Goal: Find specific page/section: Find specific page/section

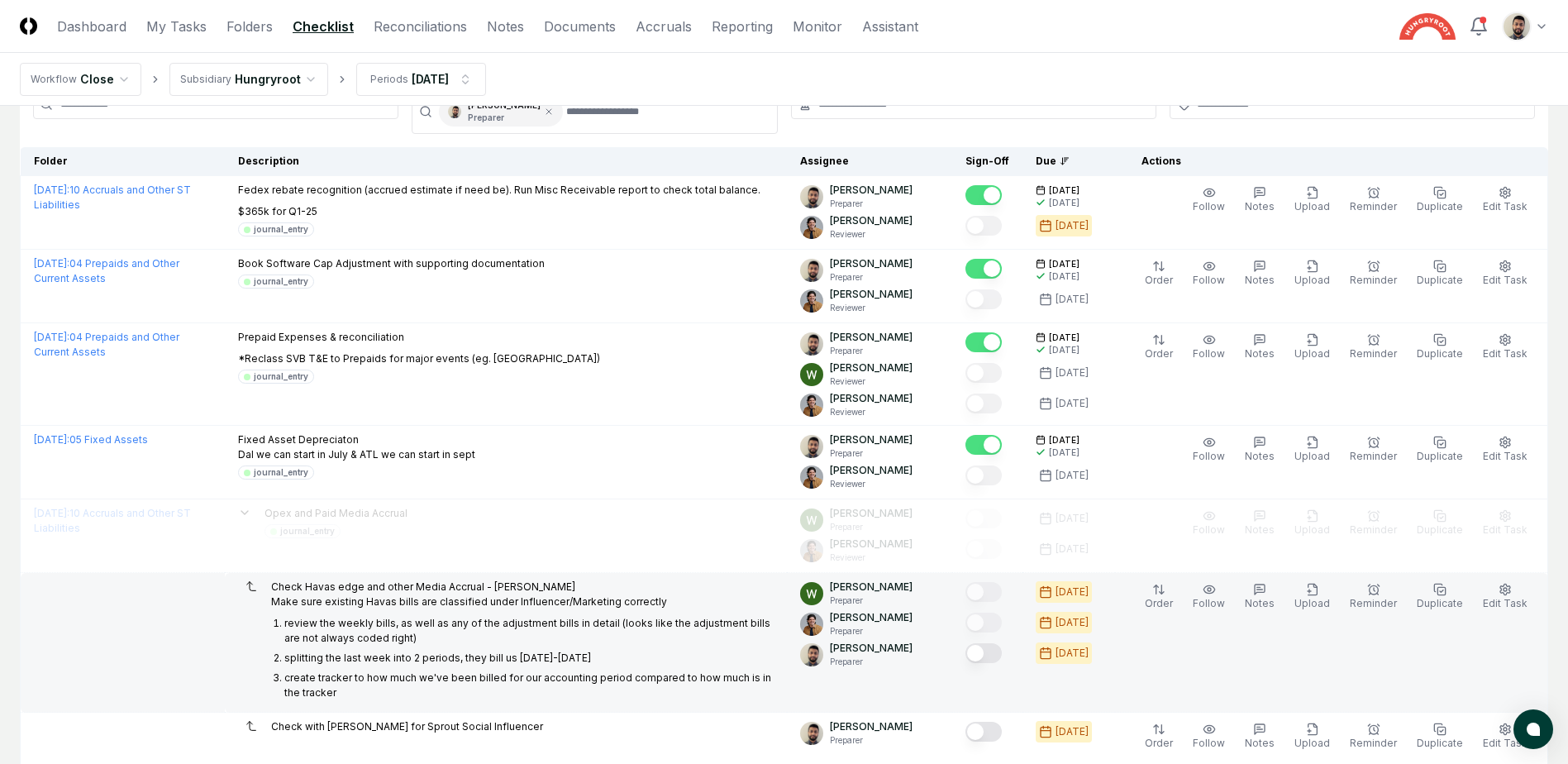
scroll to position [371, 0]
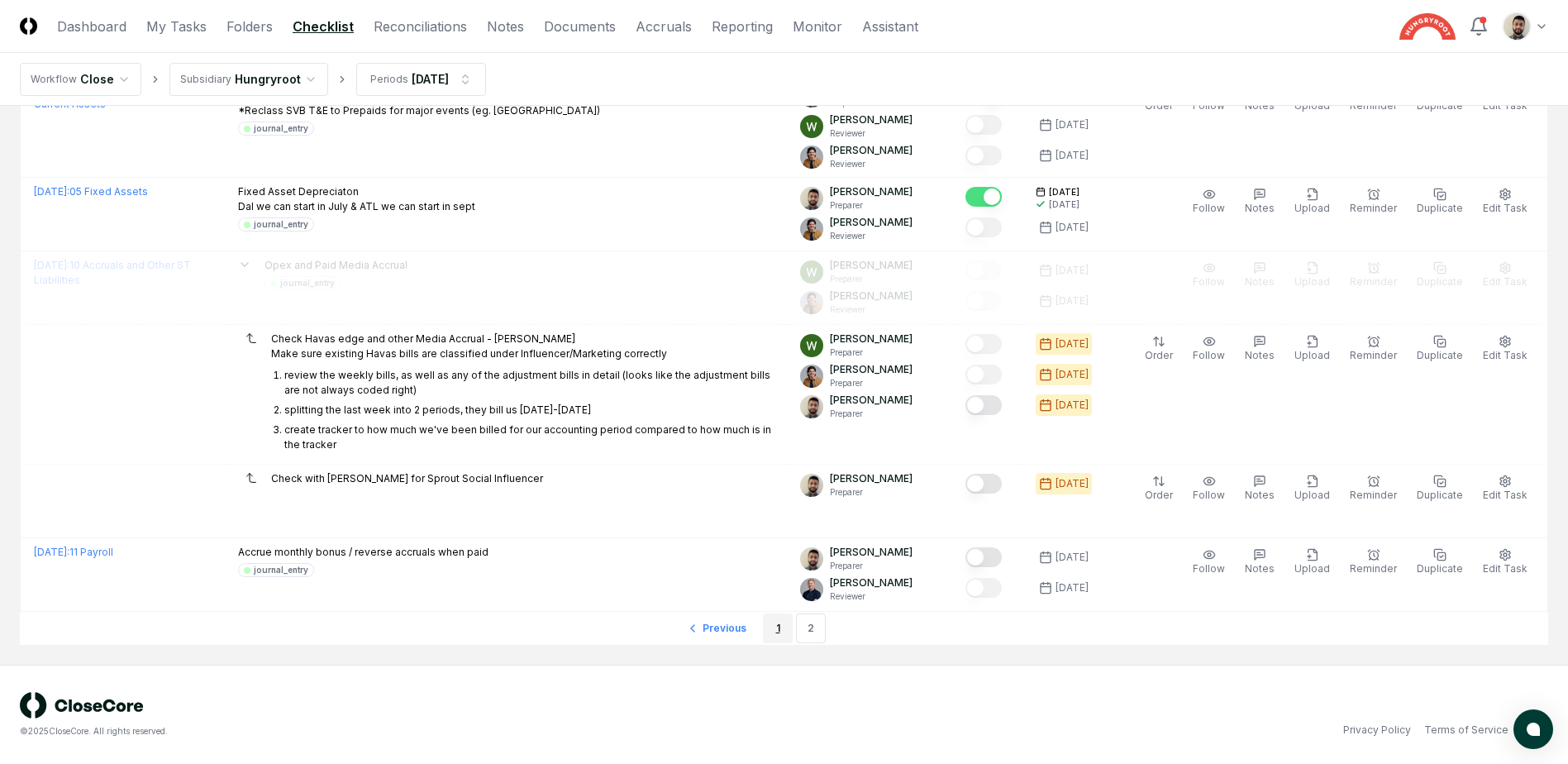
click at [788, 629] on link "1" at bounding box center [778, 628] width 30 height 30
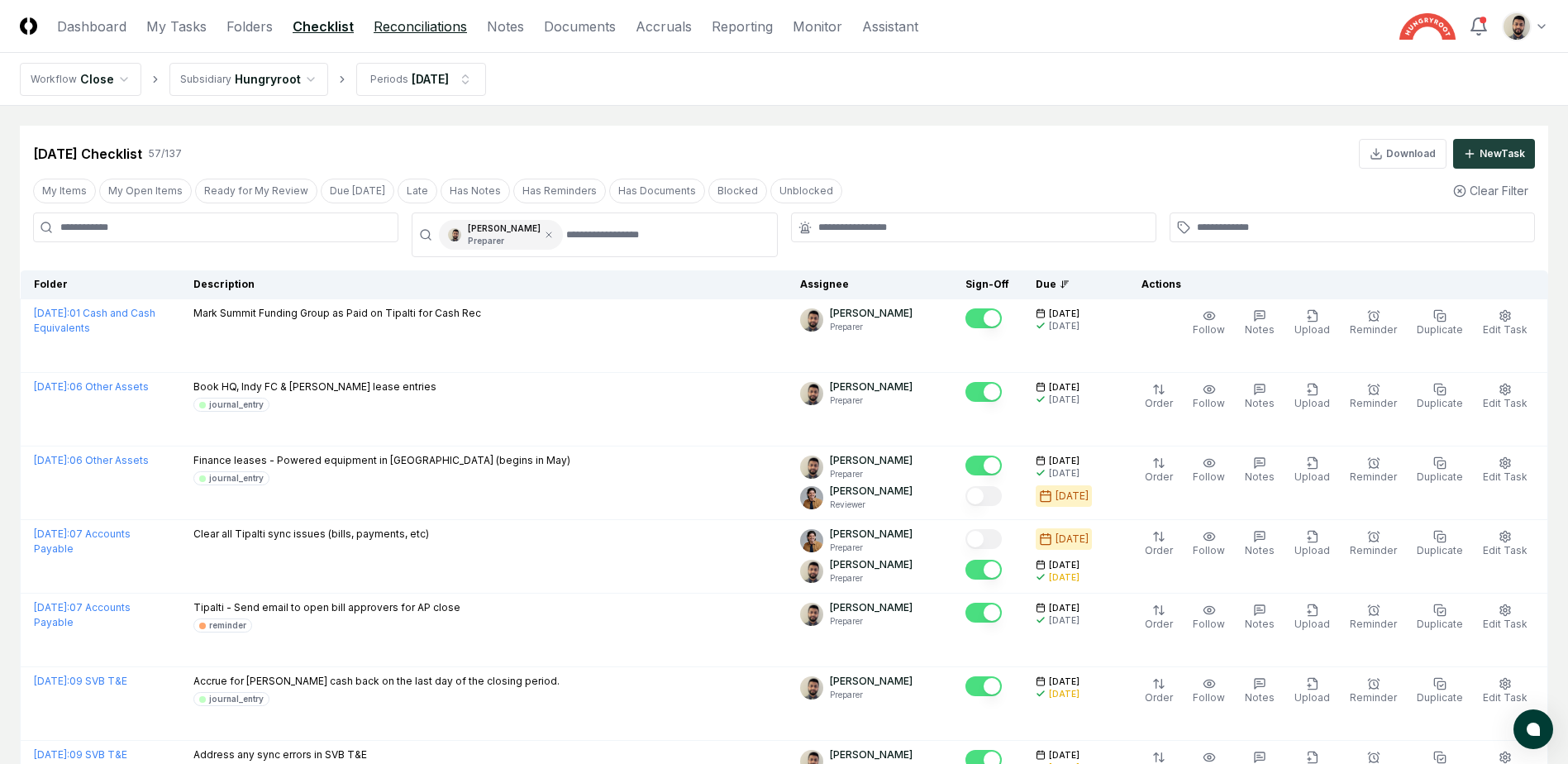
click at [427, 34] on link "Reconciliations" at bounding box center [420, 26] width 93 height 20
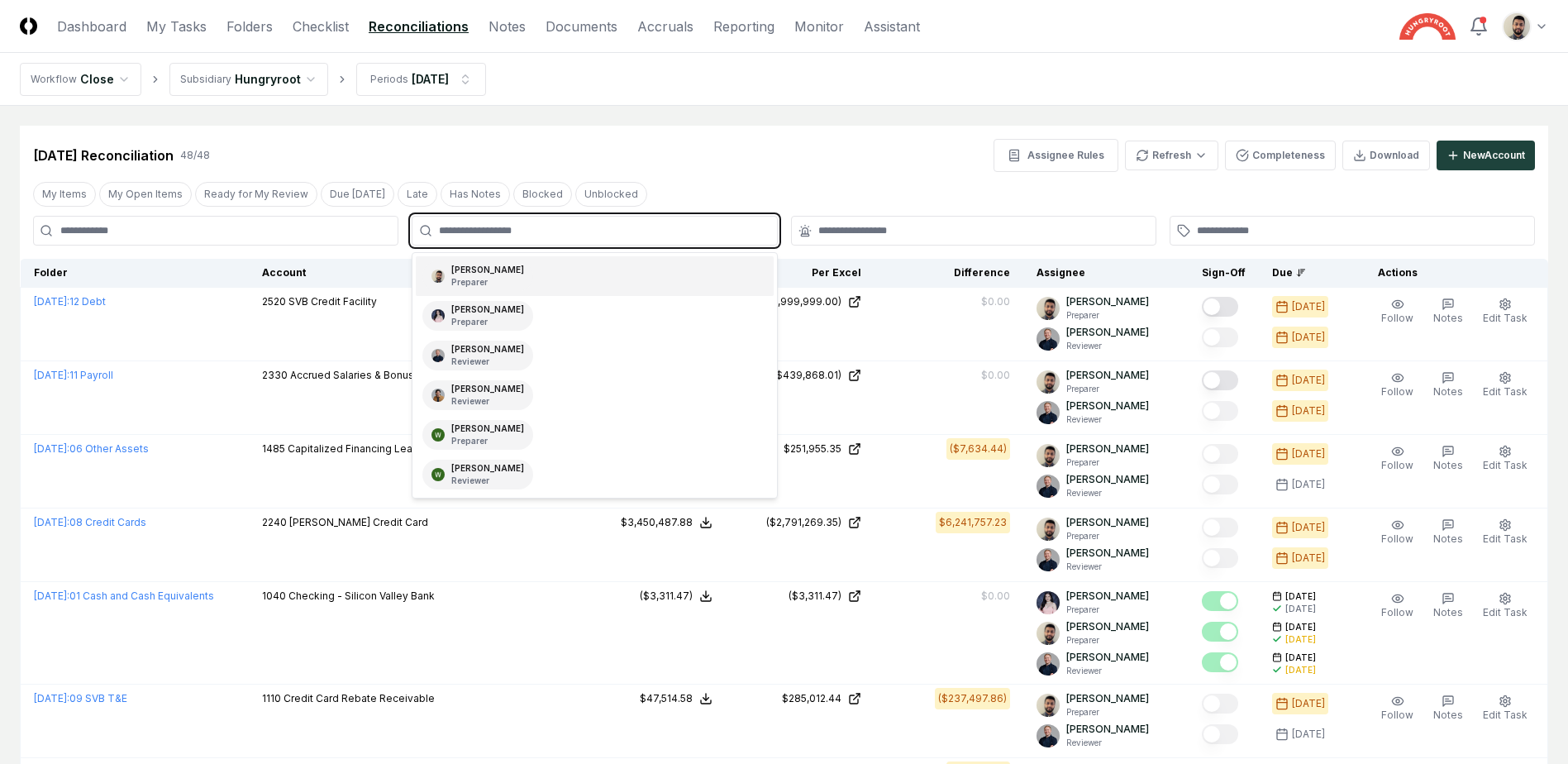
click at [582, 234] on input "text" at bounding box center [603, 231] width 327 height 15
click at [560, 269] on div "Imran Elahi Preparer" at bounding box center [594, 276] width 357 height 40
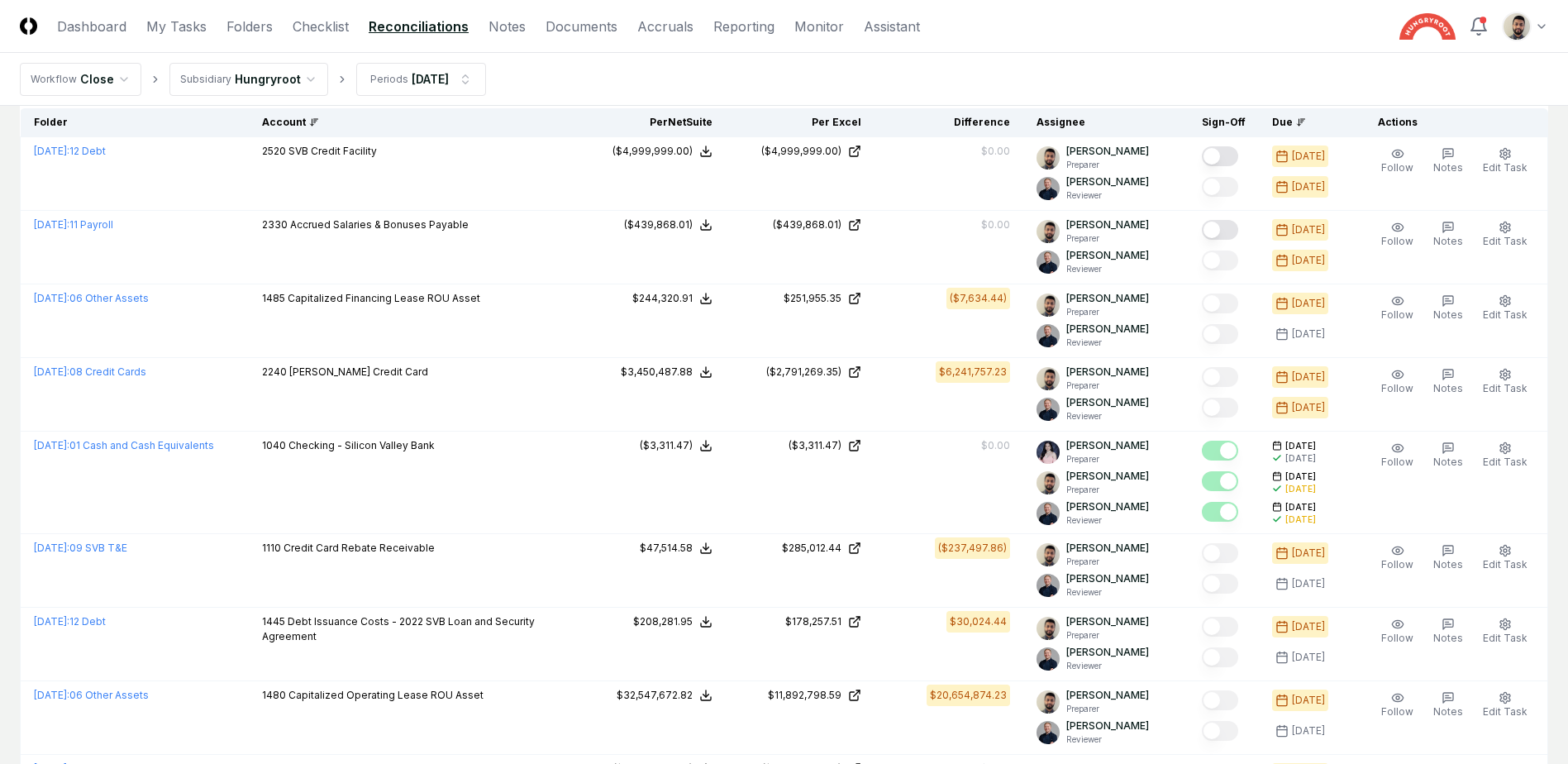
scroll to position [83, 0]
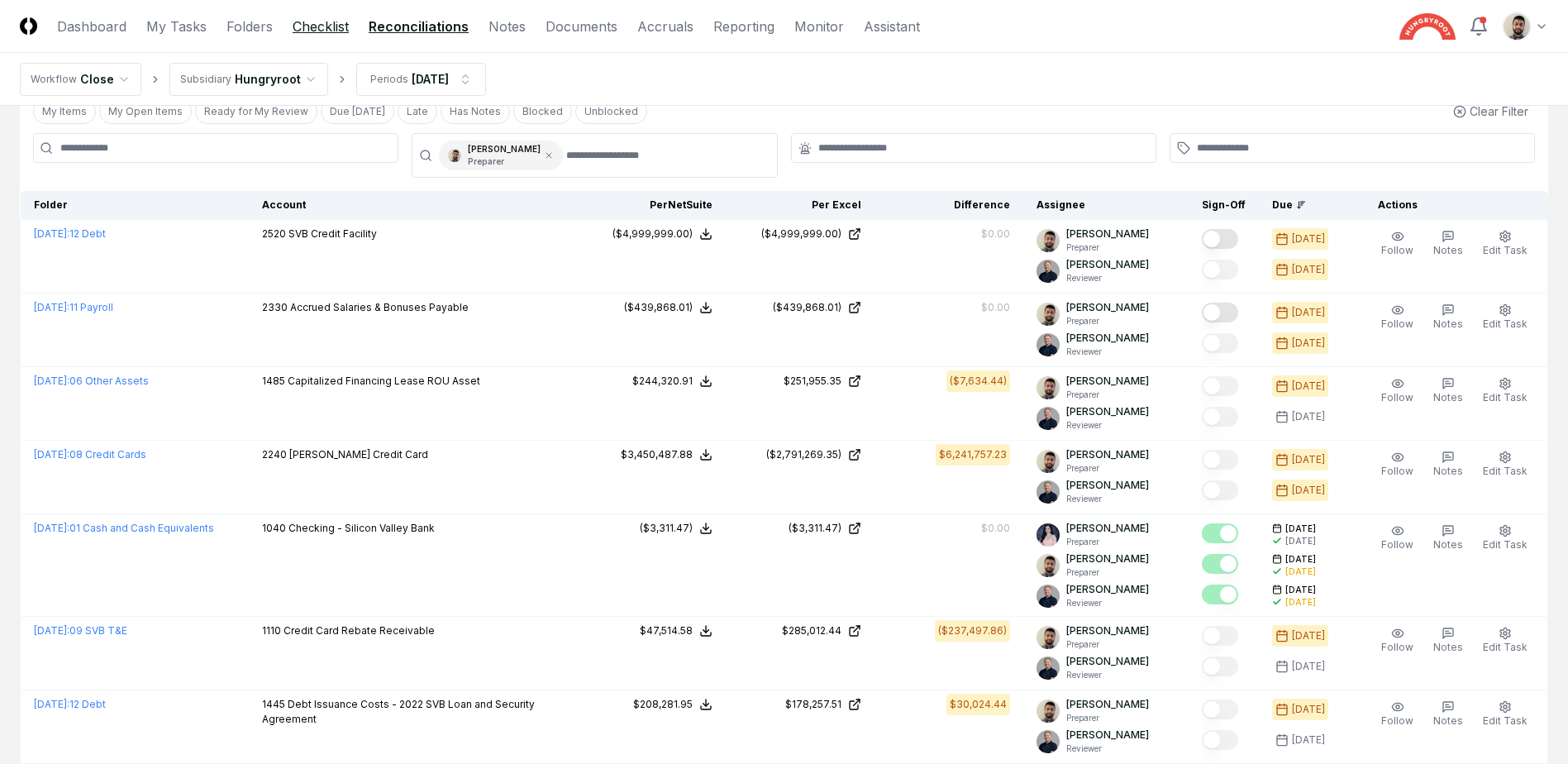
click at [311, 21] on link "Checklist" at bounding box center [321, 26] width 56 height 20
